Goal: Check status: Check status

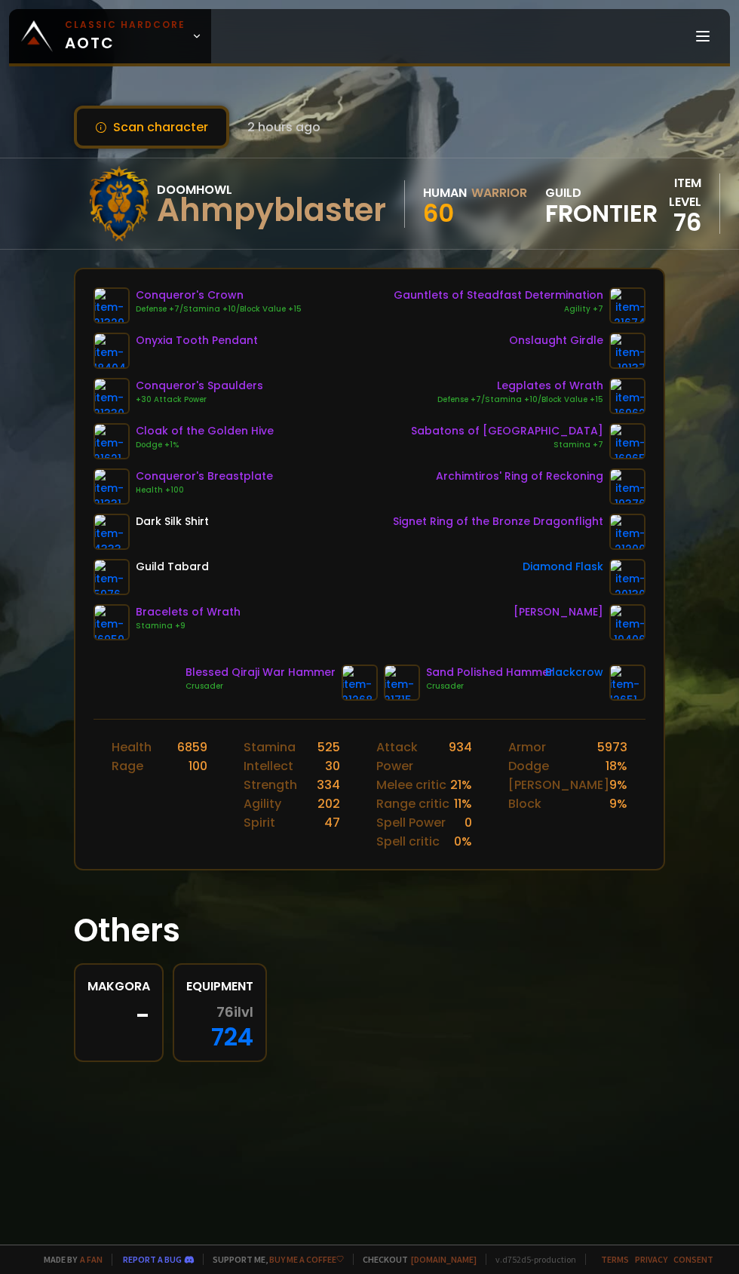
click at [192, 36] on icon at bounding box center [197, 36] width 11 height 11
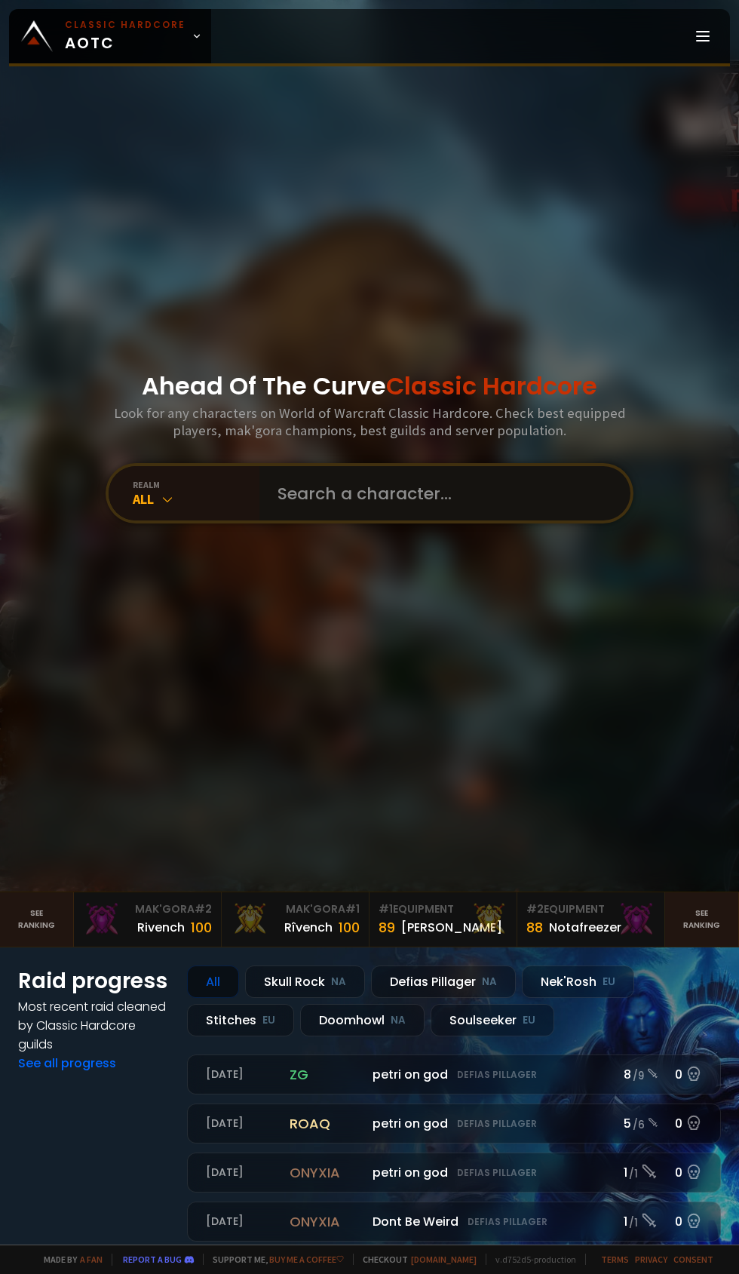
click at [407, 520] on input "text" at bounding box center [441, 493] width 344 height 54
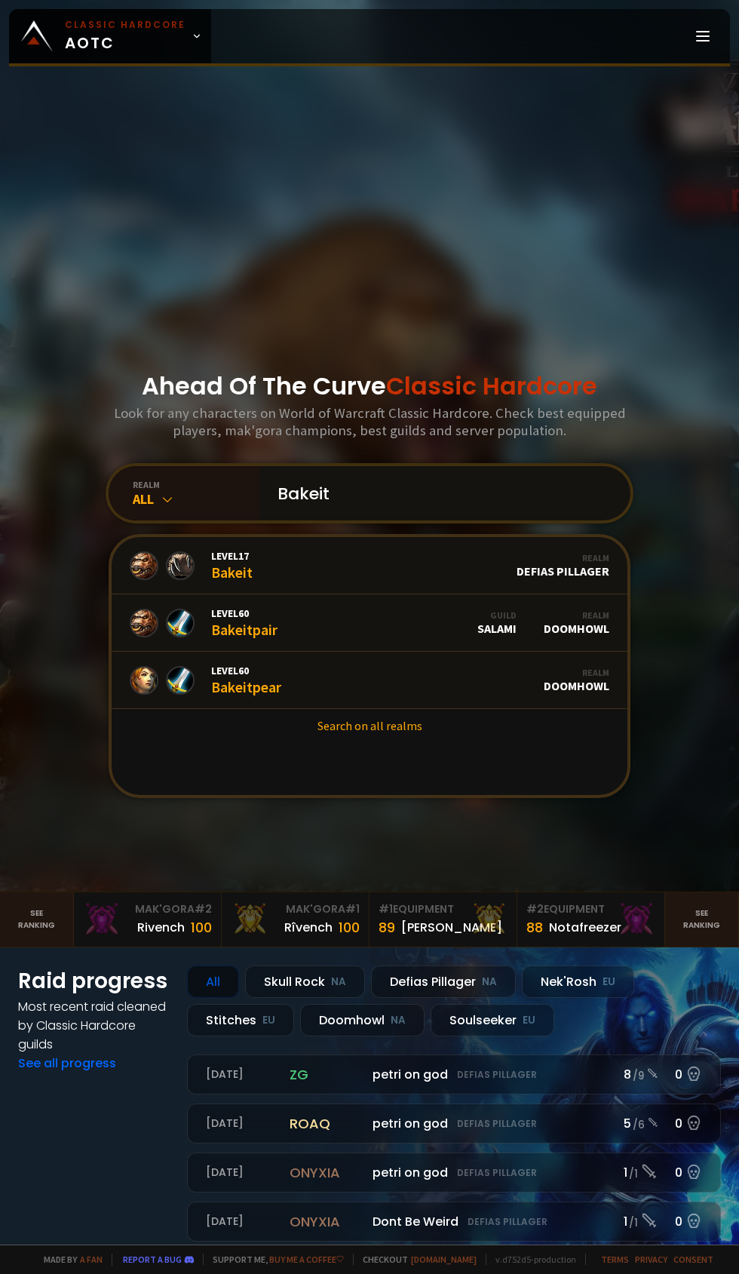
type input "Bakeit"
click at [341, 708] on link "Level 60 Bakeitpear Realm Doomhowl" at bounding box center [370, 680] width 516 height 57
